Goal: Task Accomplishment & Management: Use online tool/utility

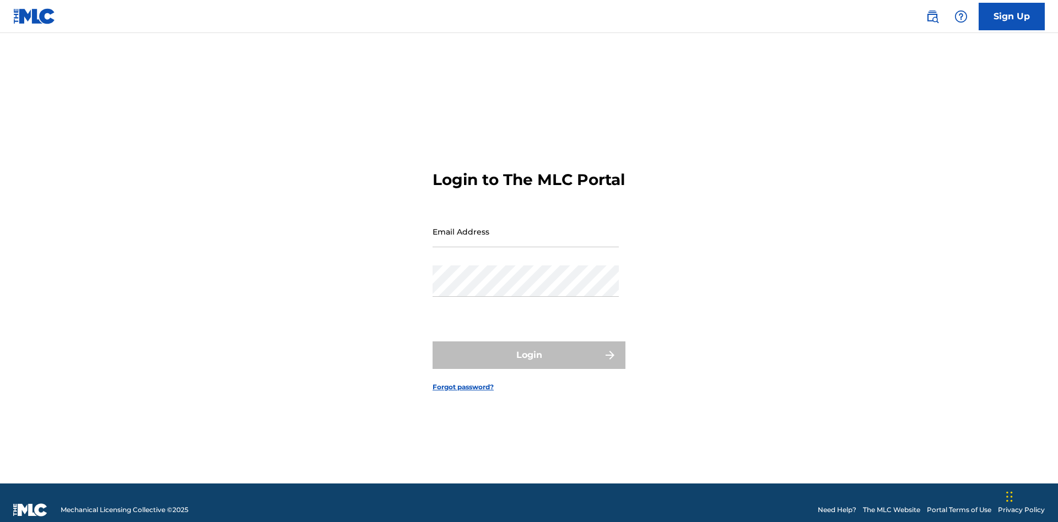
scroll to position [14, 0]
click at [526, 227] on input "Email Address" at bounding box center [526, 231] width 186 height 31
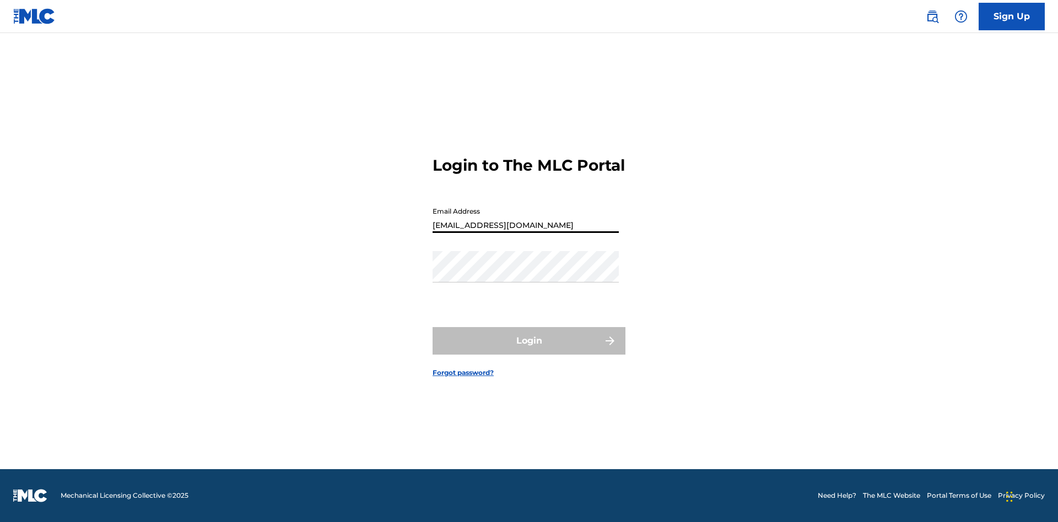
type input "Duke.McTesterson@gmail.com"
click at [529, 350] on button "Login" at bounding box center [529, 341] width 193 height 28
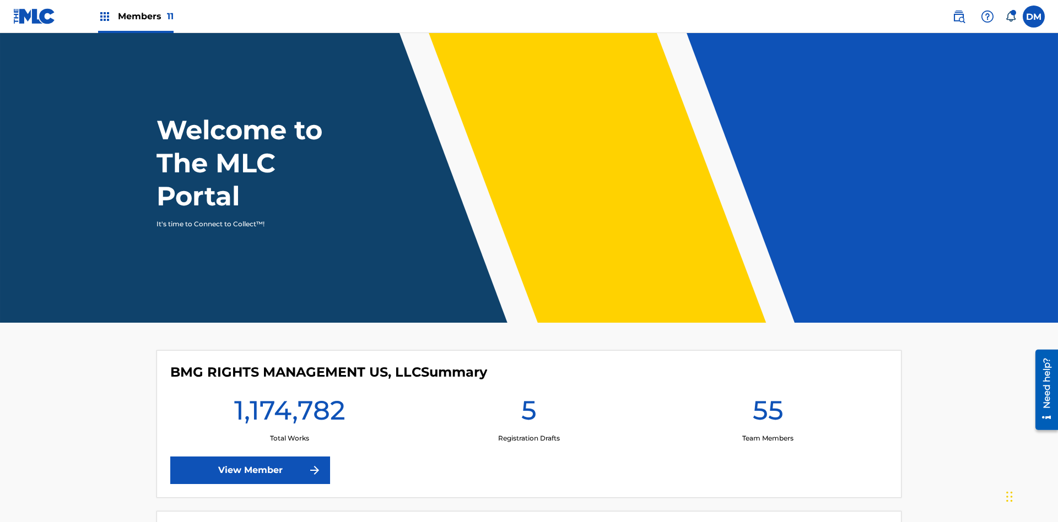
click at [136, 16] on span "Members 11" at bounding box center [146, 16] width 56 height 13
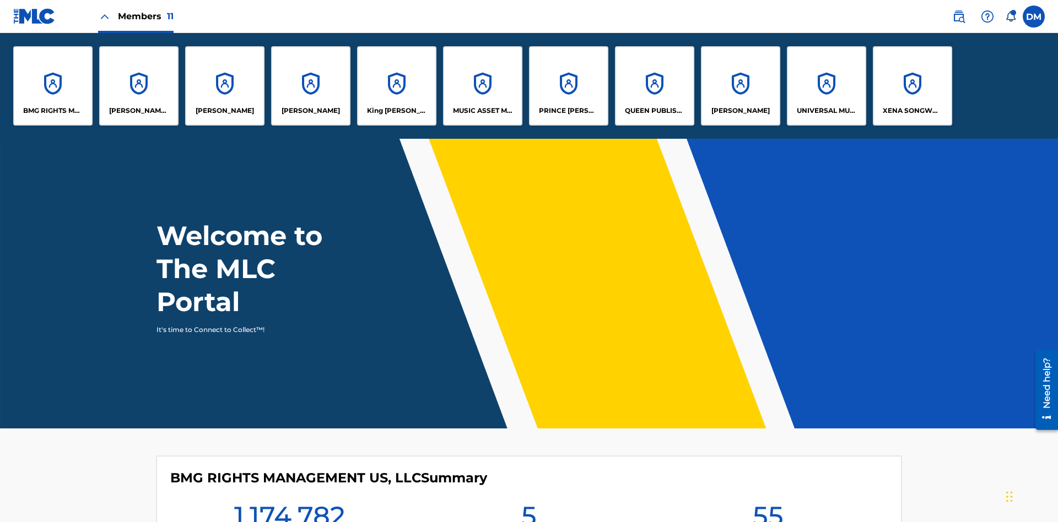
click at [654, 111] on p "QUEEN PUBLISHA" at bounding box center [655, 111] width 60 height 10
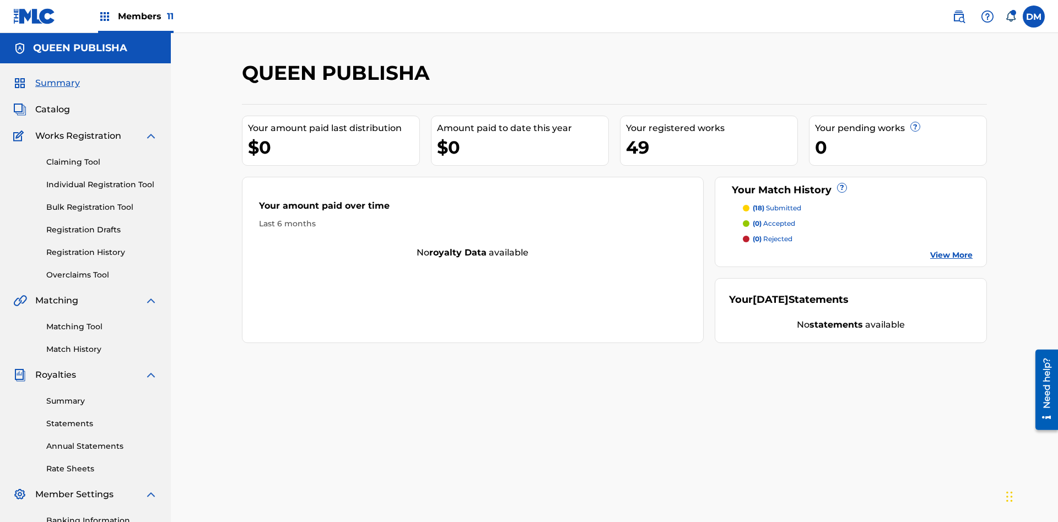
click at [102, 321] on link "Matching Tool" at bounding box center [101, 327] width 111 height 12
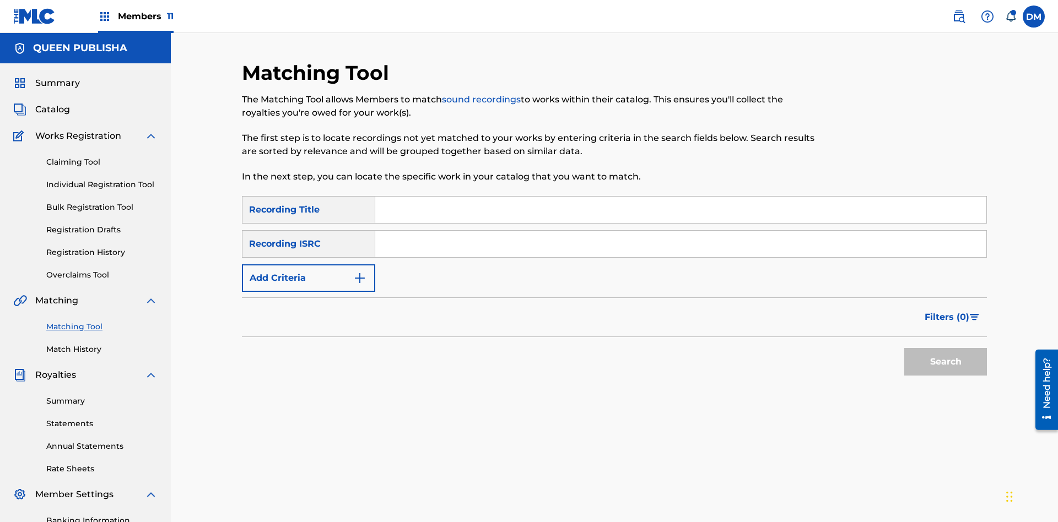
click at [309, 265] on button "Add Criteria" at bounding box center [308, 279] width 133 height 28
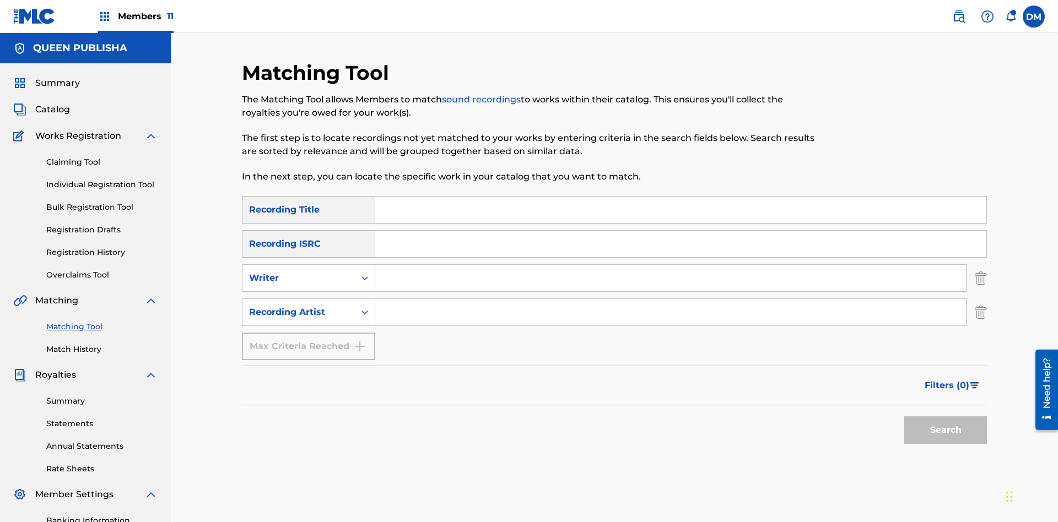
click at [681, 197] on input "Search Form" at bounding box center [680, 210] width 611 height 26
click at [946, 417] on button "Search" at bounding box center [945, 431] width 83 height 28
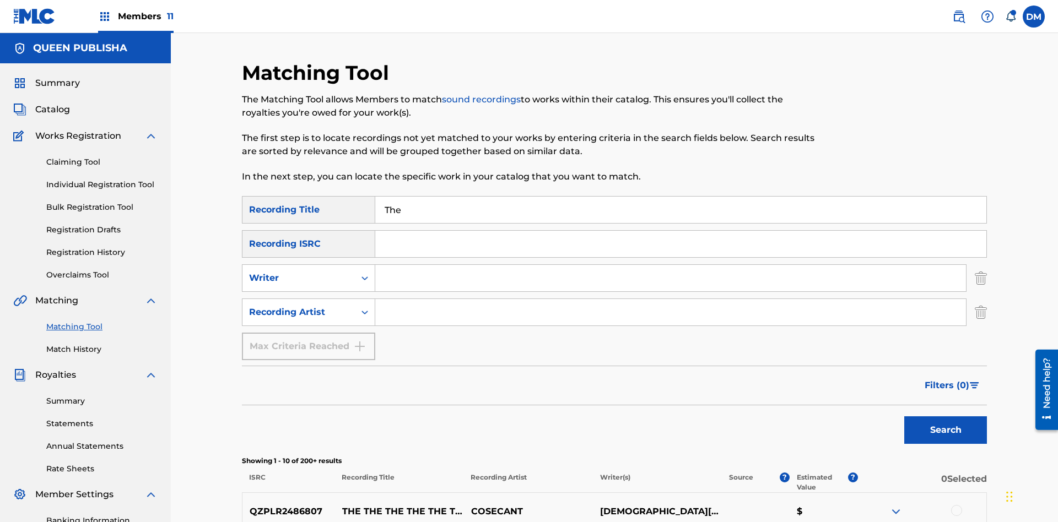
click at [774, 433] on button "Match 1 Group" at bounding box center [775, 433] width 122 height 28
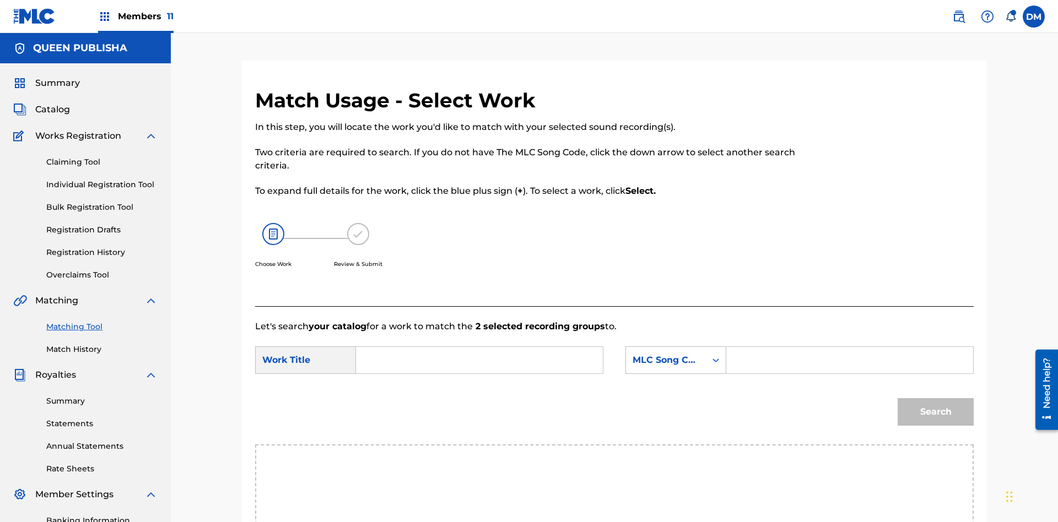
click at [479, 347] on input "Search Form" at bounding box center [479, 360] width 228 height 26
type input "ALL FIELDS FILLED"
click at [676, 354] on div "MLC Song Code" at bounding box center [666, 360] width 67 height 13
click at [676, 402] on div "ISWC" at bounding box center [676, 416] width 100 height 28
click at [936, 398] on button "Search" at bounding box center [936, 412] width 76 height 28
